Goal: Transaction & Acquisition: Purchase product/service

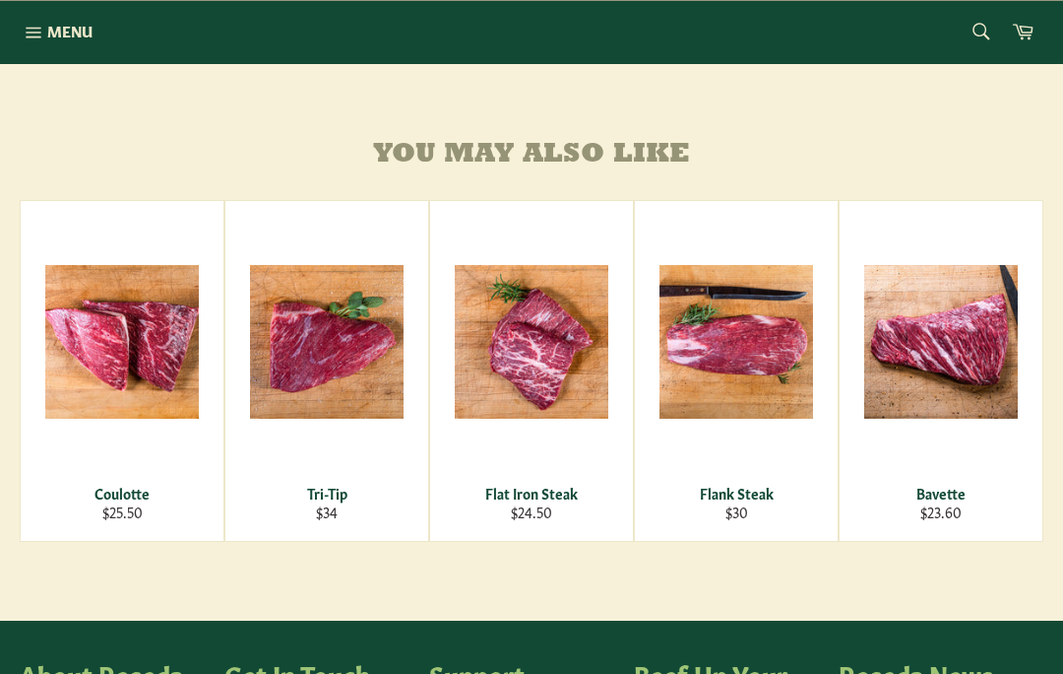
scroll to position [1123, 0]
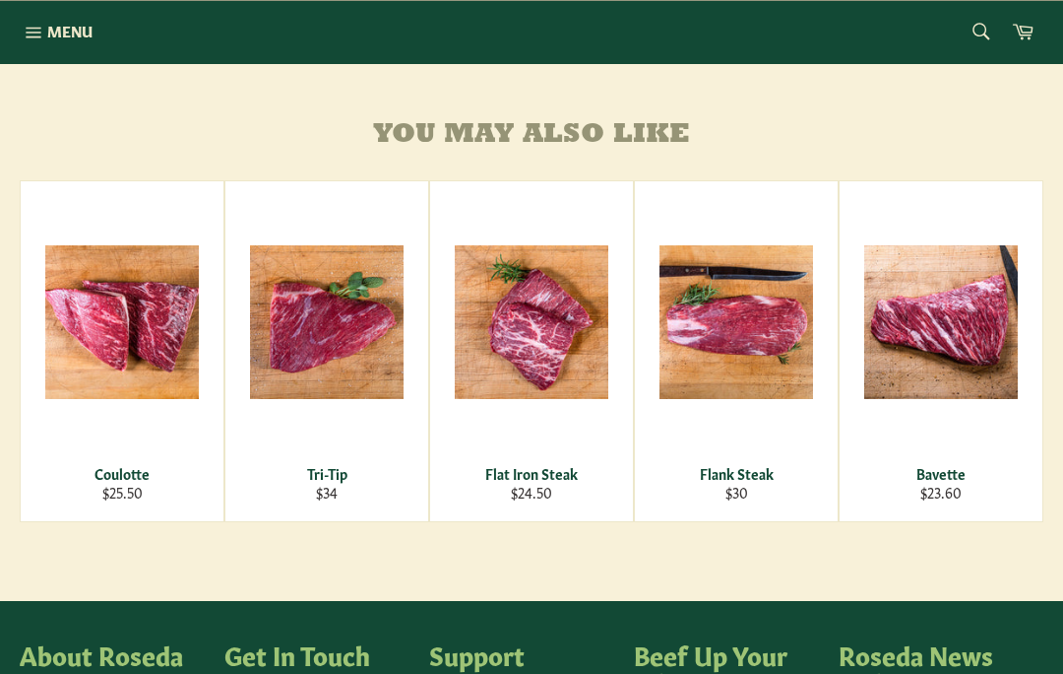
click at [751, 414] on div "View" at bounding box center [736, 351] width 203 height 340
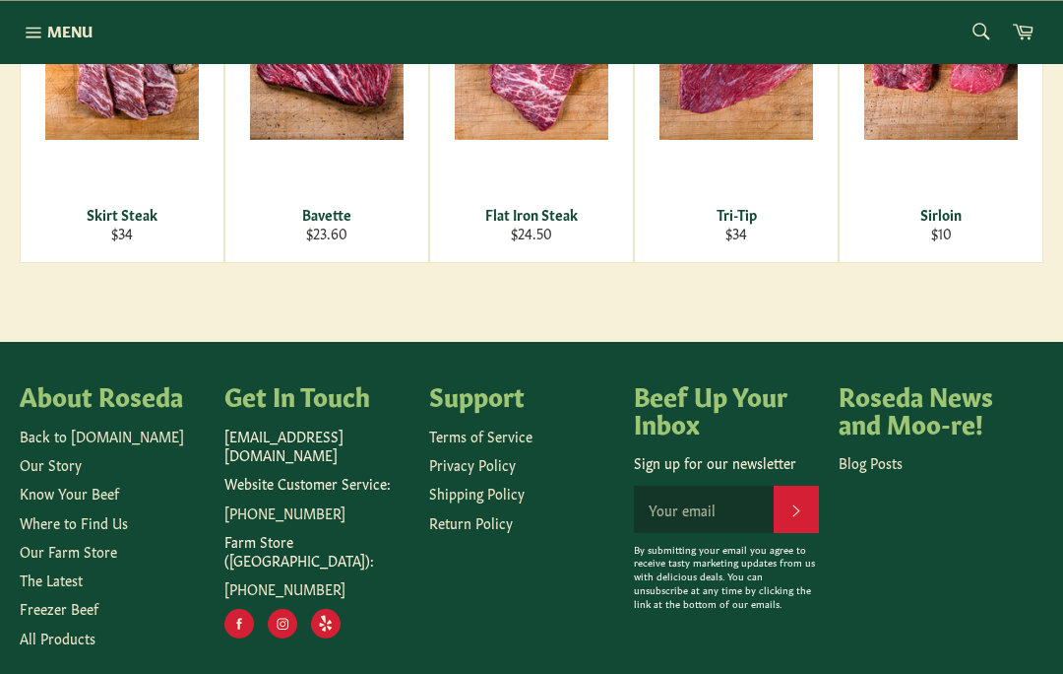
scroll to position [1404, 0]
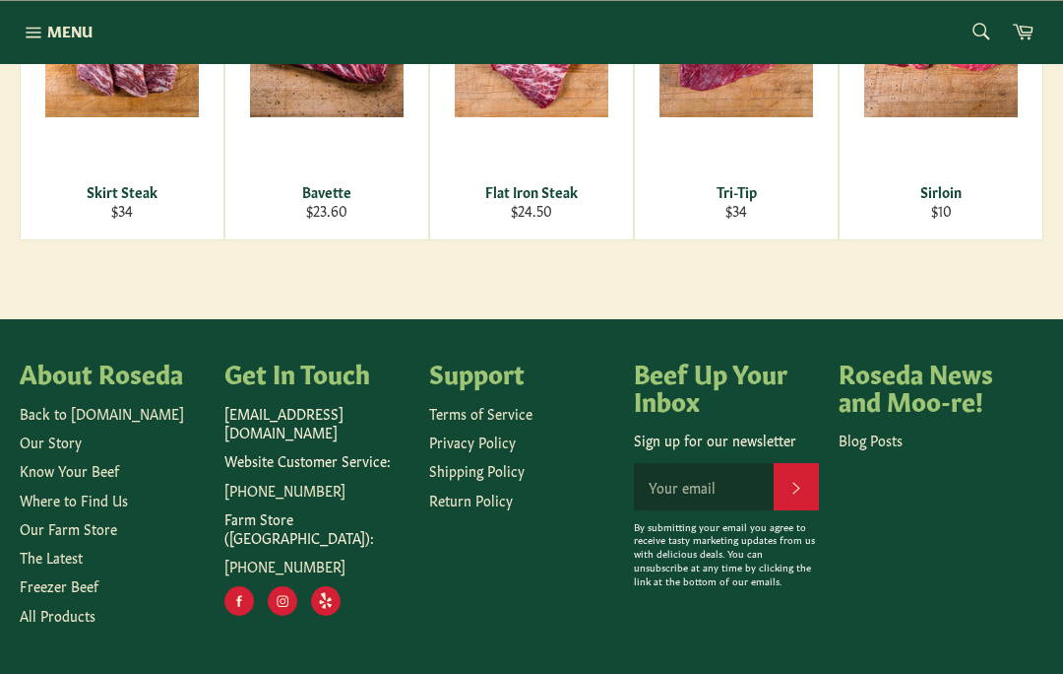
click at [112, 538] on link "Our Farm Store" at bounding box center [68, 528] width 97 height 20
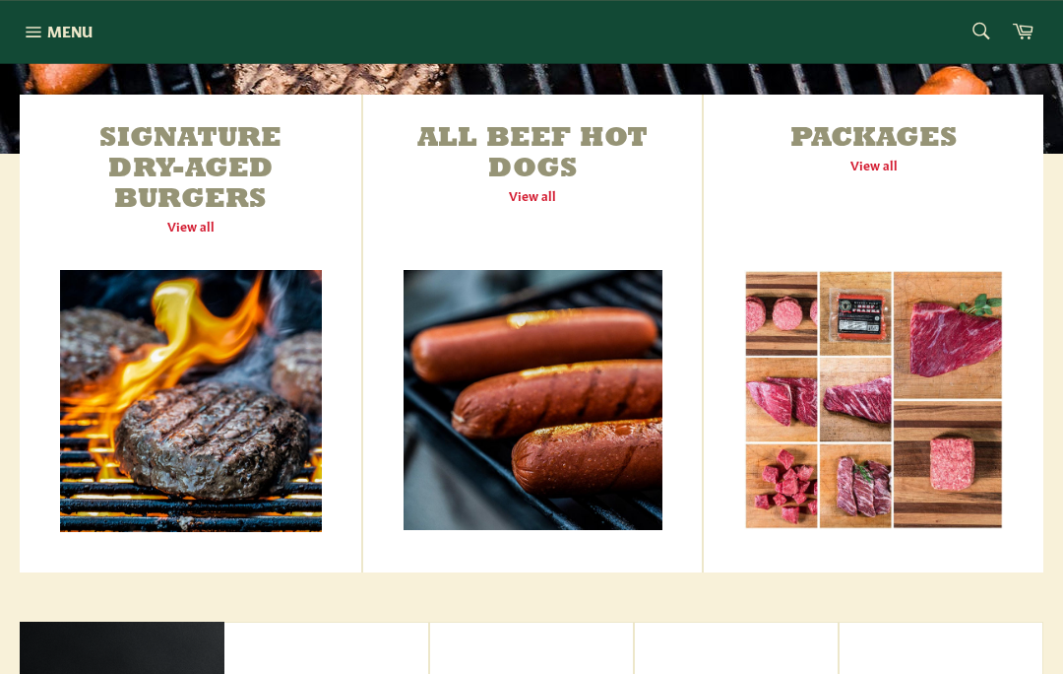
scroll to position [715, 0]
click at [219, 232] on link "Signature Dry-Aged Burgers View all" at bounding box center [191, 334] width 342 height 478
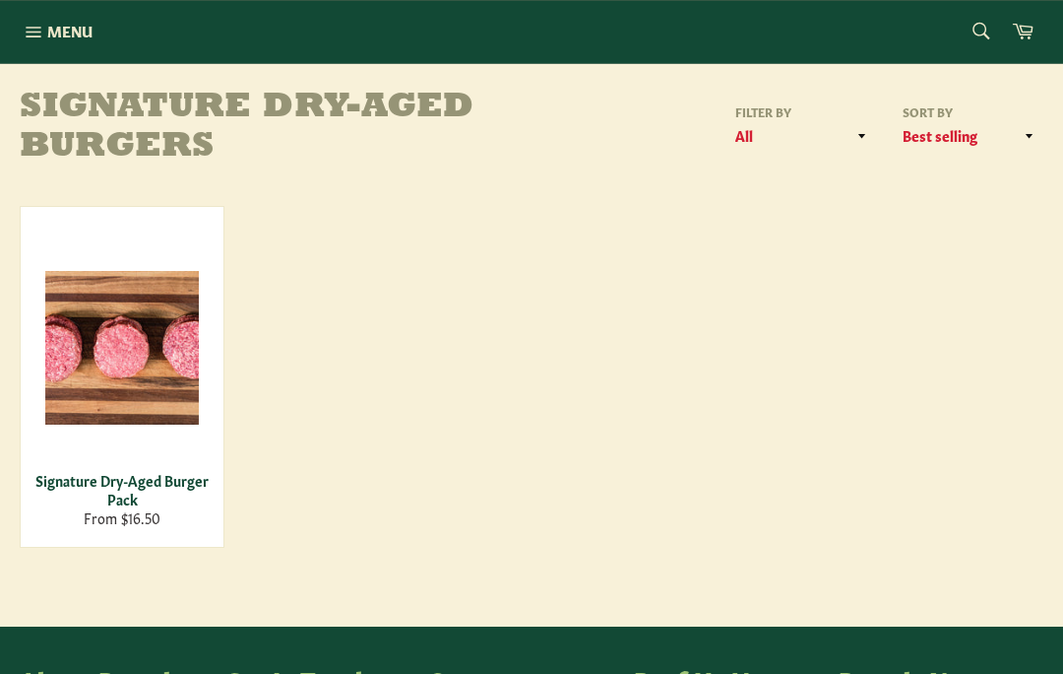
scroll to position [248, 0]
click at [163, 502] on div "Signature Dry-Aged Burger Pack" at bounding box center [122, 490] width 178 height 38
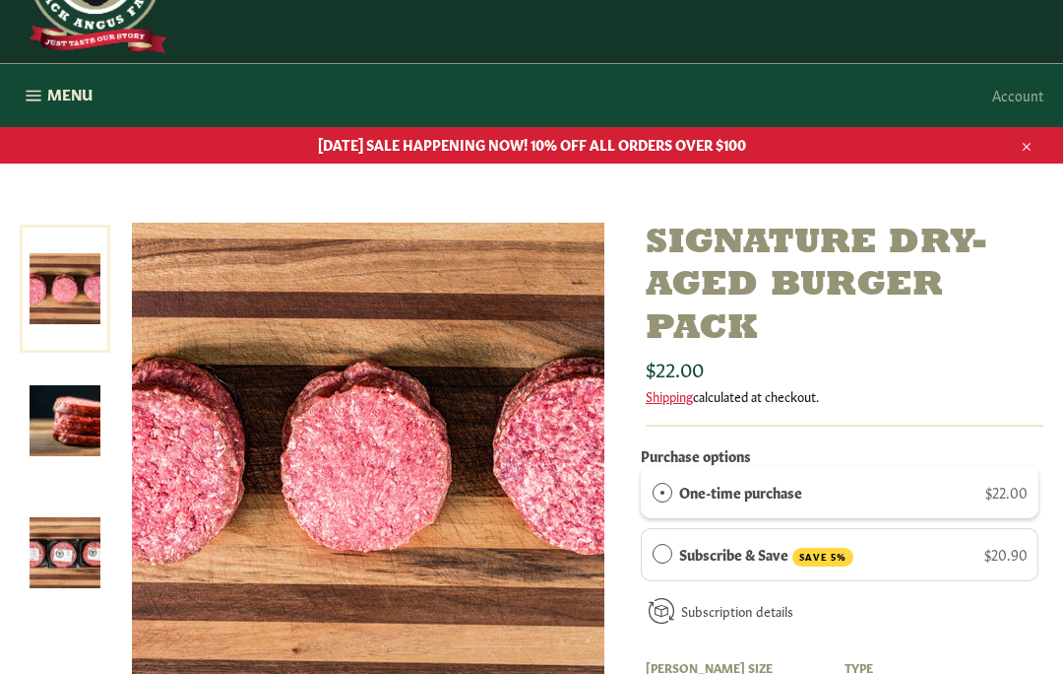
scroll to position [111, 0]
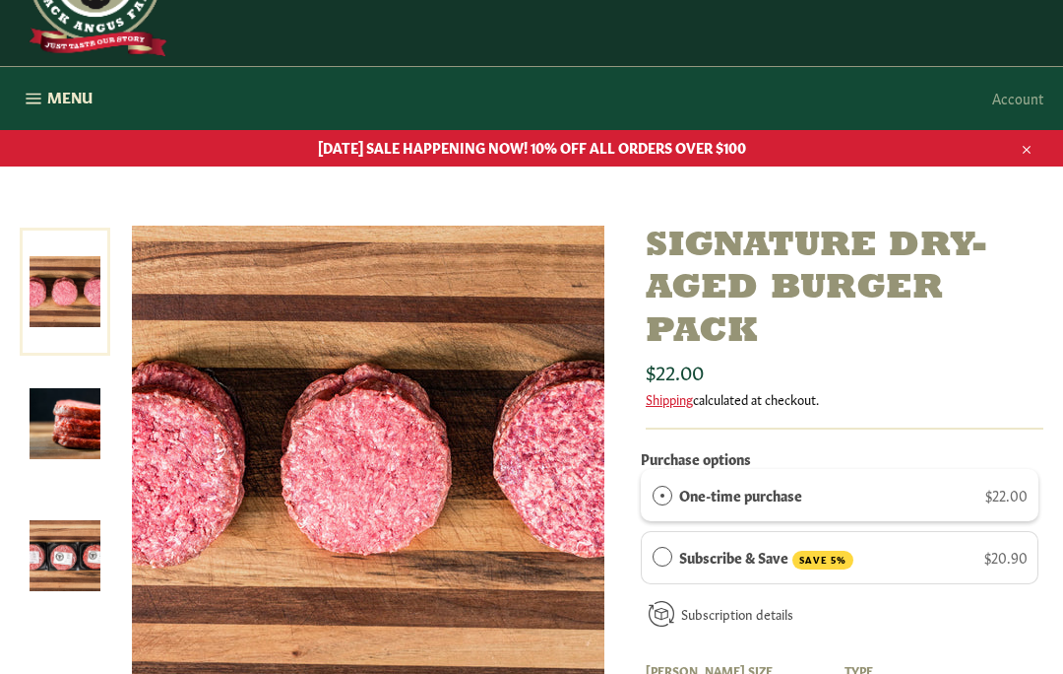
click at [32, 98] on icon "button" at bounding box center [34, 99] width 22 height 22
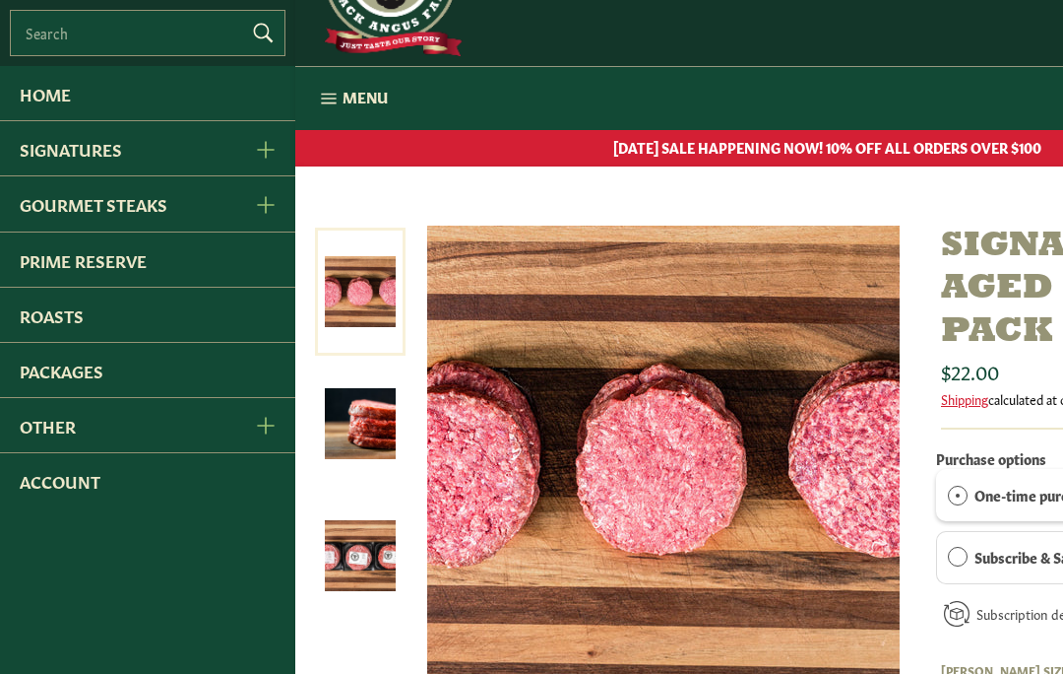
click at [39, 371] on link "Packages" at bounding box center [147, 370] width 295 height 54
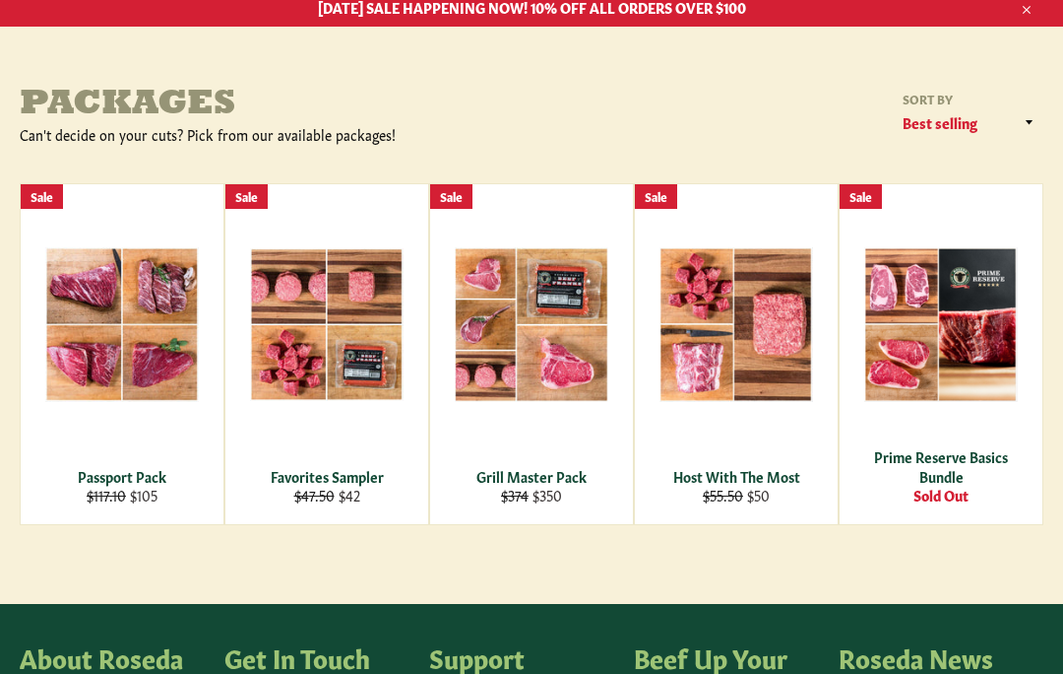
scroll to position [251, 0]
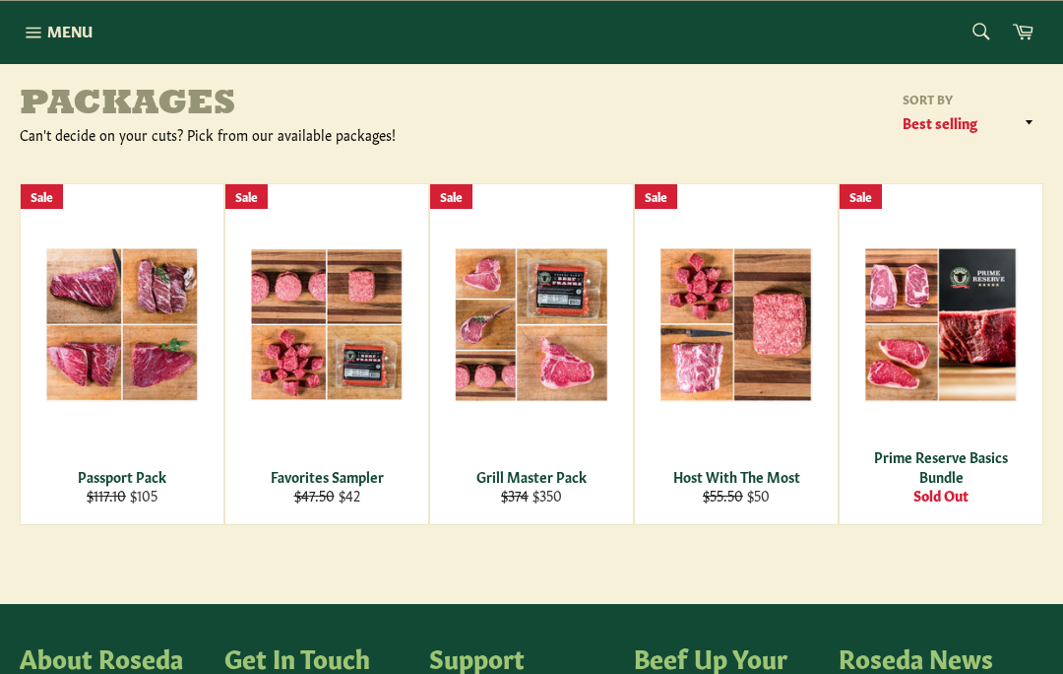
click at [91, 286] on div "View" at bounding box center [122, 354] width 203 height 340
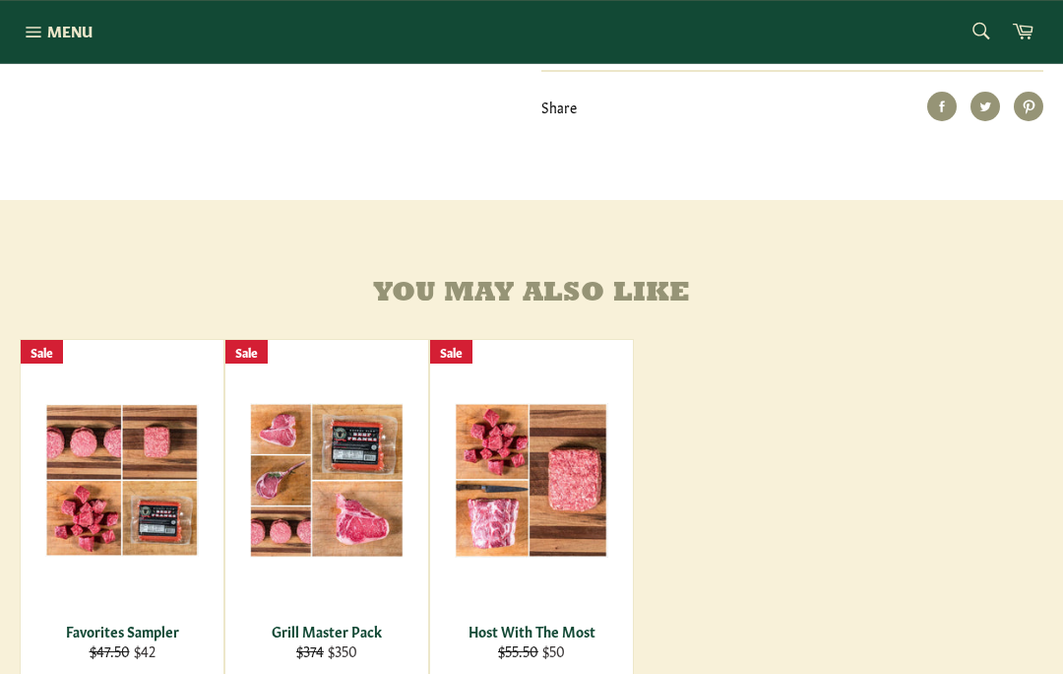
scroll to position [1281, 0]
click at [159, 536] on span "View" at bounding box center [122, 511] width 126 height 50
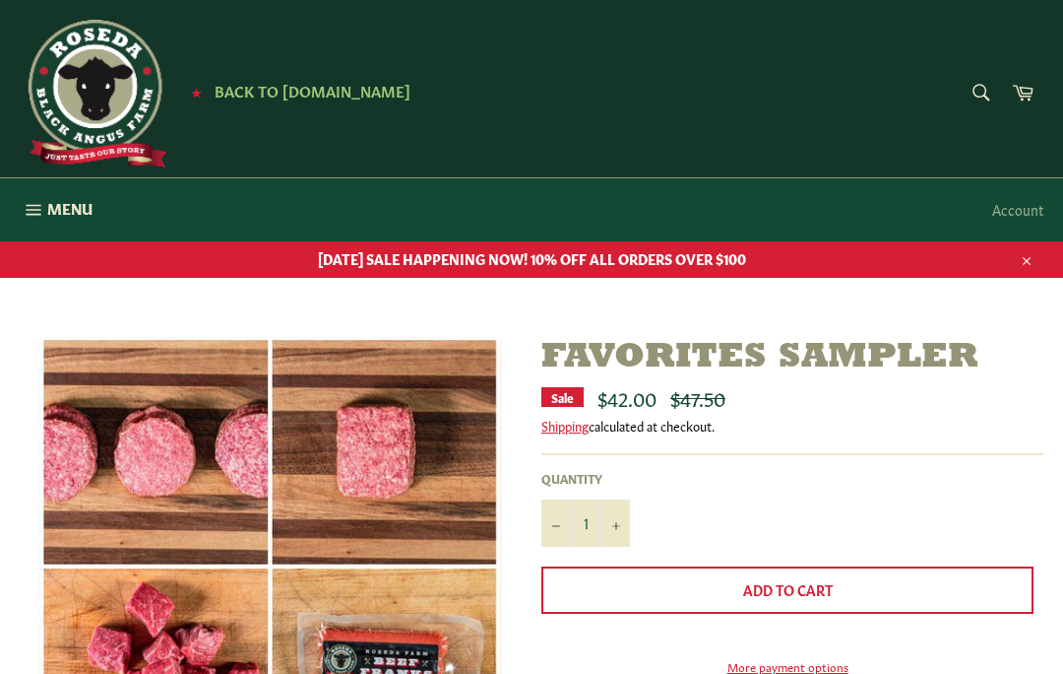
click at [44, 207] on button "Menu Site navigation" at bounding box center [56, 209] width 112 height 63
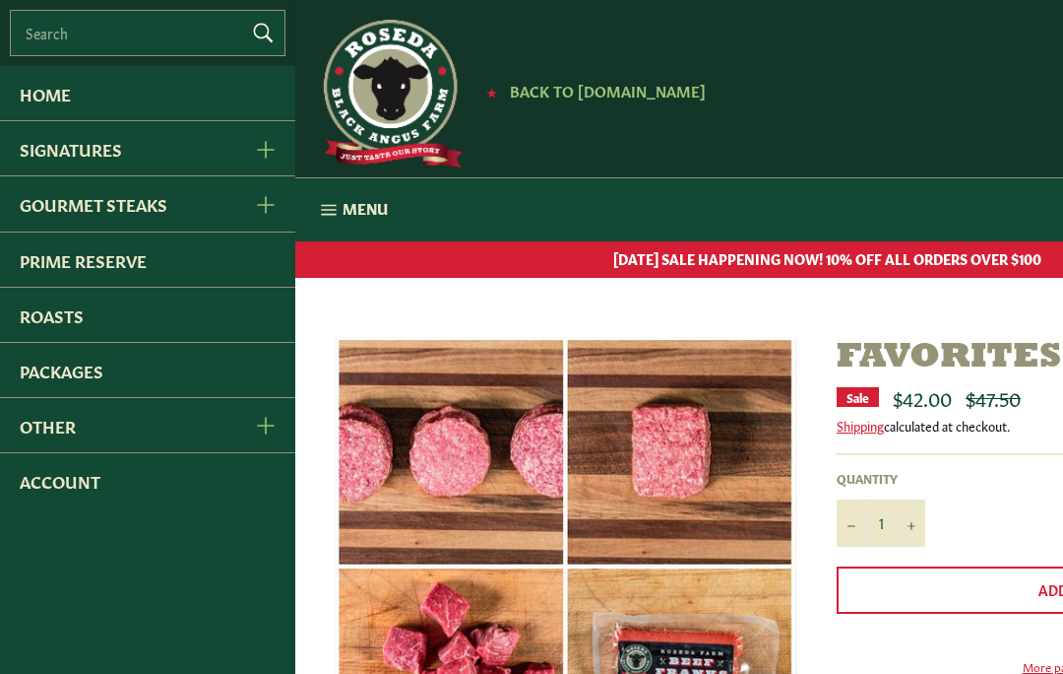
click at [37, 35] on input "Search" at bounding box center [148, 33] width 276 height 46
type input "Hot dogs"
click at [262, 35] on button "Search" at bounding box center [261, 33] width 67 height 66
